Goal: Task Accomplishment & Management: Use online tool/utility

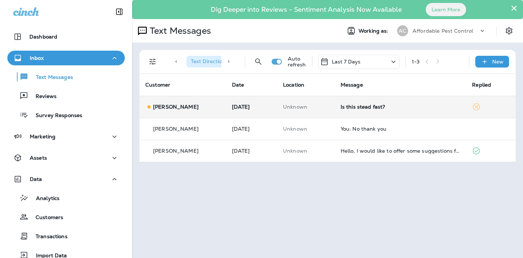
click at [181, 108] on p "[PERSON_NAME]" at bounding box center [175, 107] width 45 height 6
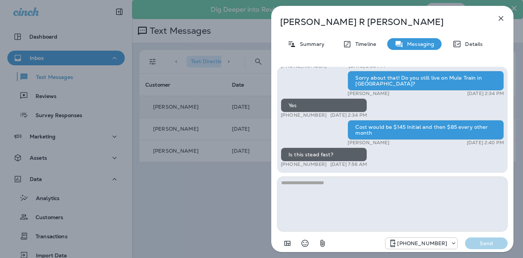
click at [306, 183] on textarea at bounding box center [392, 203] width 230 height 55
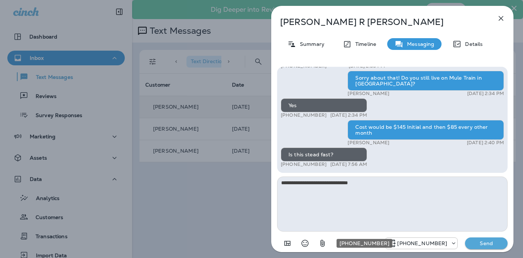
type textarea "**********"
click at [451, 242] on icon "+1 (520) 602-9905" at bounding box center [453, 243] width 7 height 7
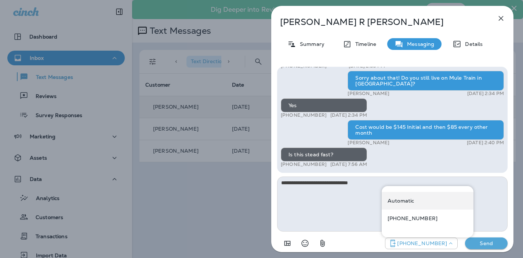
click at [413, 204] on p "Automatic" at bounding box center [400, 201] width 26 height 6
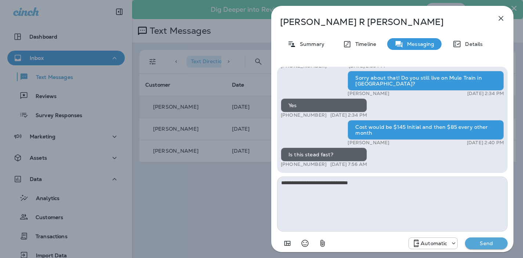
click at [485, 243] on p "Send" at bounding box center [486, 243] width 31 height 7
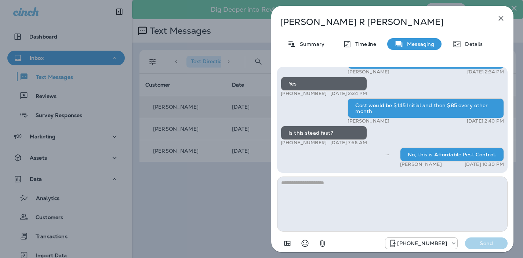
click at [500, 17] on icon "button" at bounding box center [500, 18] width 9 height 9
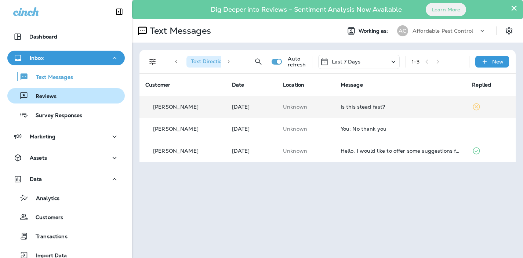
click at [38, 96] on p "Reviews" at bounding box center [42, 96] width 28 height 7
